Goal: Task Accomplishment & Management: Manage account settings

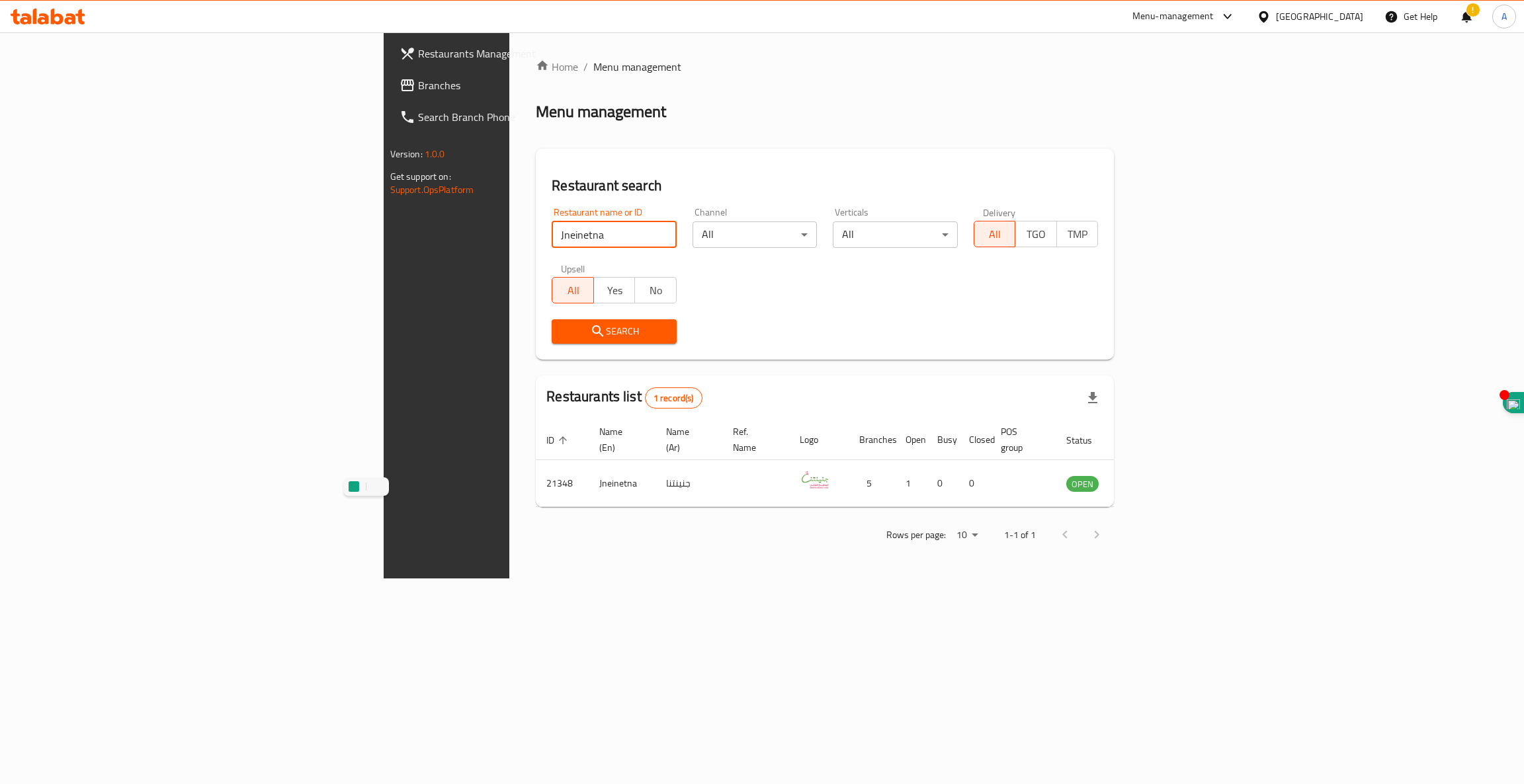
drag, startPoint x: 386, startPoint y: 231, endPoint x: 0, endPoint y: 184, distance: 388.9
click at [384, 184] on div "Restaurants Management Branches Search Branch Phone Version: 1.0.0 Get support …" at bounding box center [762, 305] width 757 height 546
type input "haggi"
click at [590, 325] on icon "submit" at bounding box center [597, 330] width 16 height 16
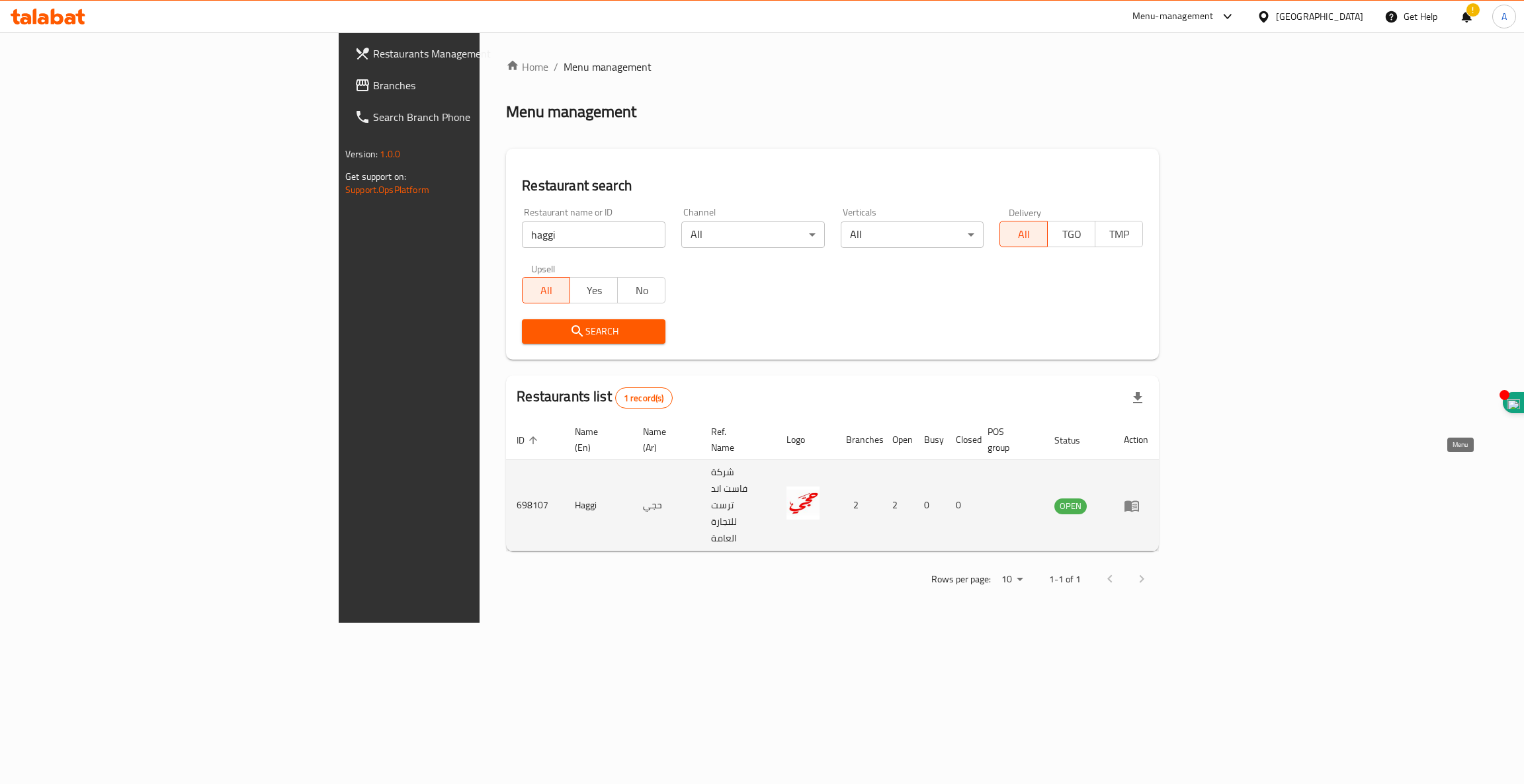
click at [1139, 498] on icon "enhanced table" at bounding box center [1131, 505] width 16 height 16
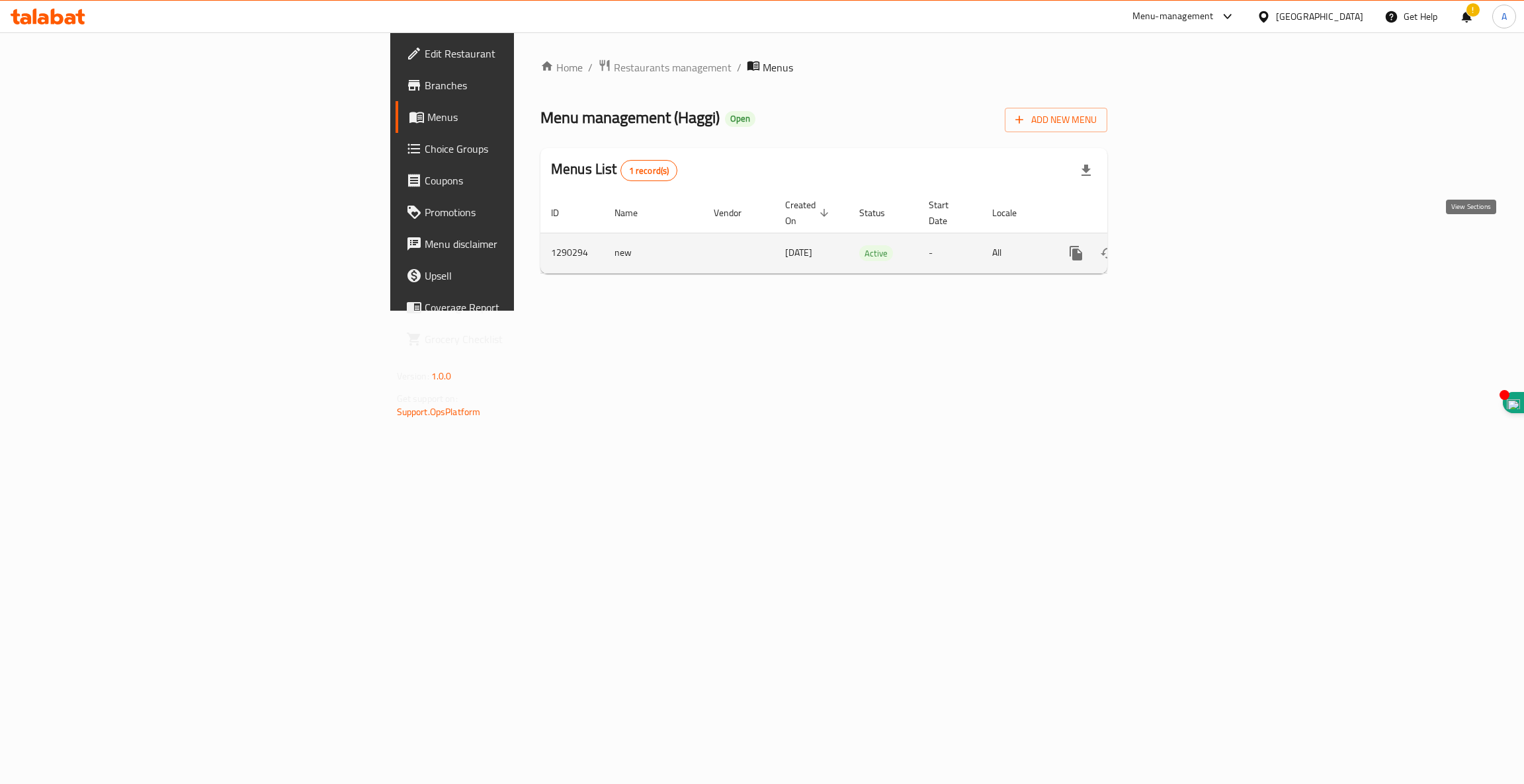
click at [1178, 247] on icon "enhanced table" at bounding box center [1171, 253] width 12 height 12
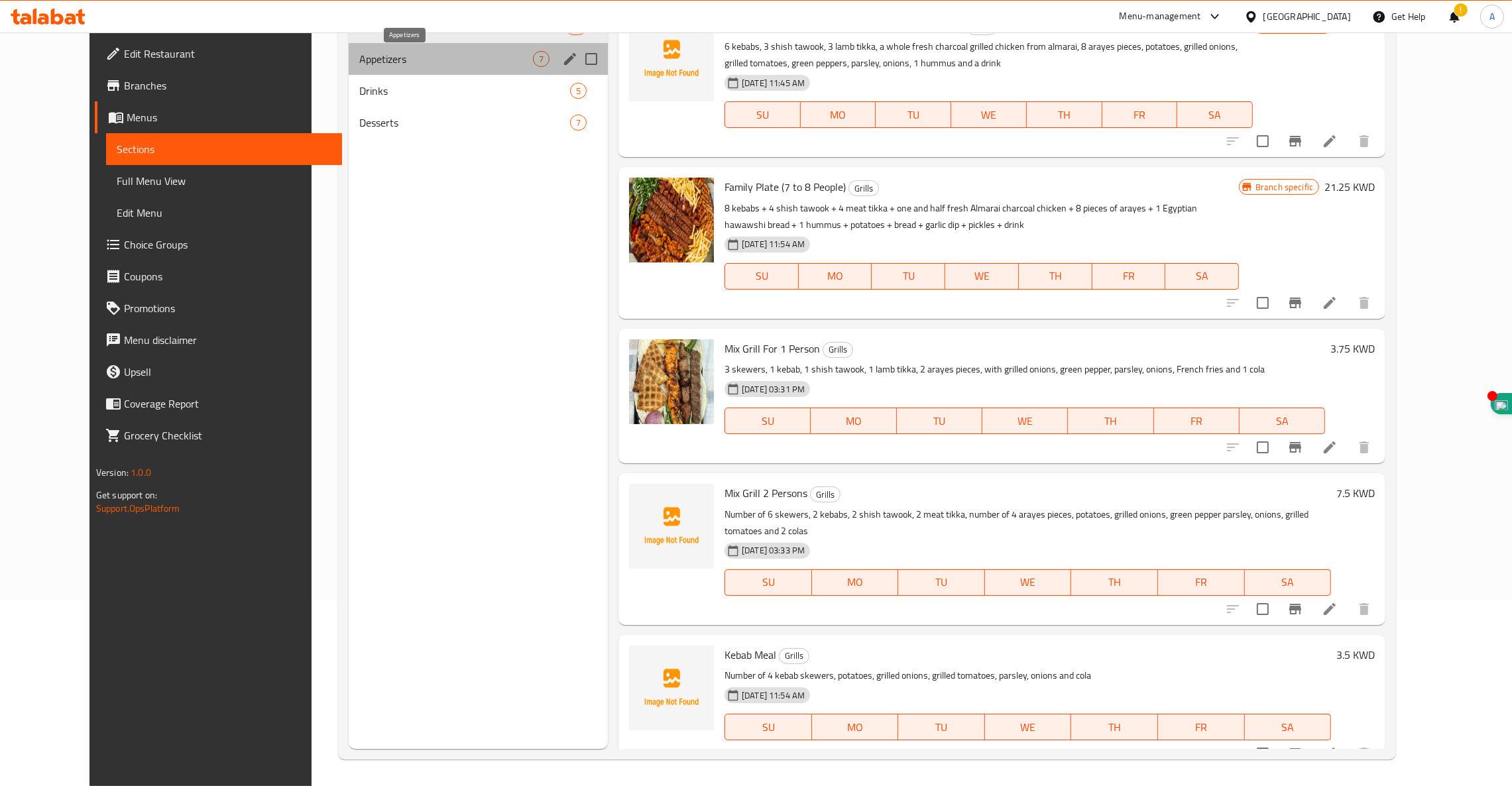
click at [384, 58] on span "Appetizers" at bounding box center [446, 58] width 174 height 16
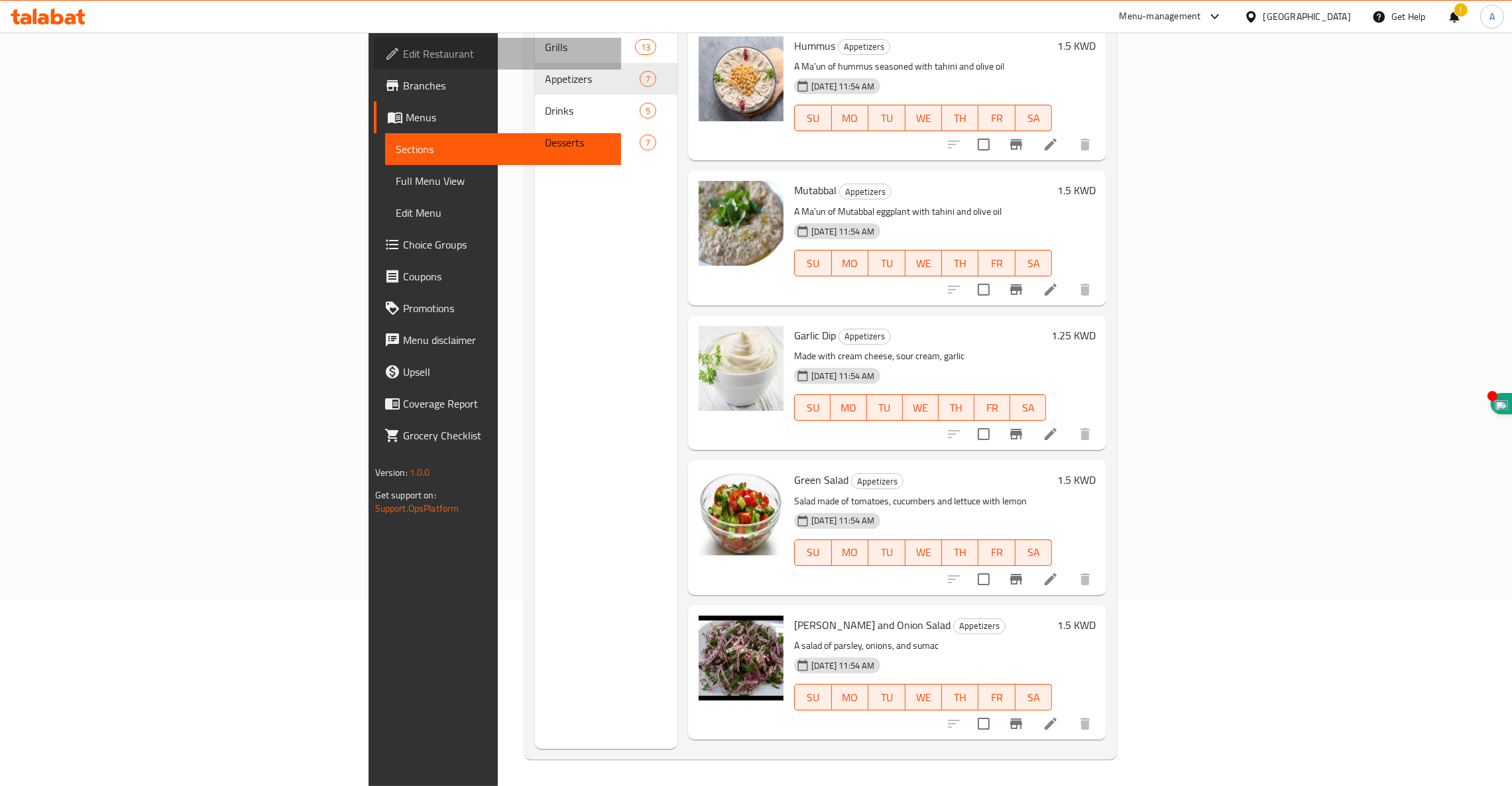
click at [403, 59] on span "Edit Restaurant" at bounding box center [507, 53] width 208 height 16
